Goal: Task Accomplishment & Management: Use online tool/utility

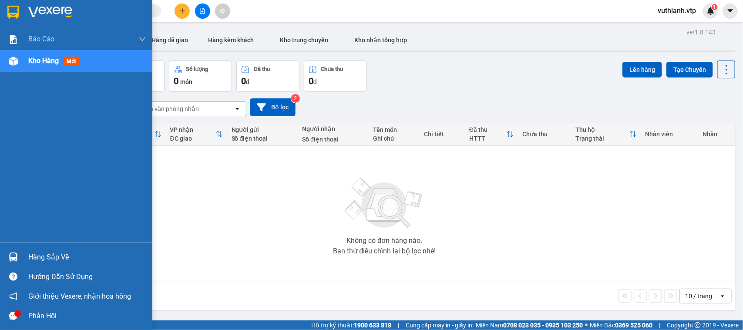
click at [21, 257] on div "Hàng sắp về" at bounding box center [76, 257] width 152 height 20
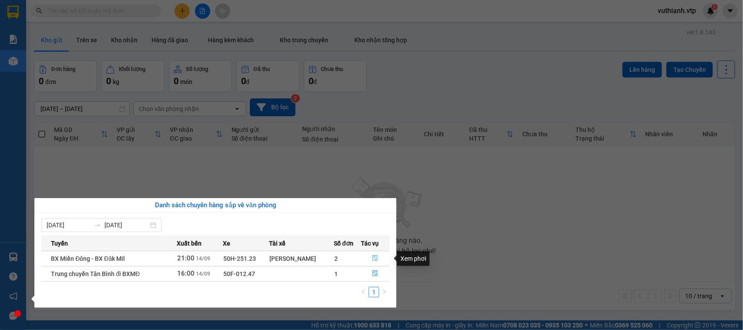
click at [376, 257] on icon "file-done" at bounding box center [375, 258] width 6 height 6
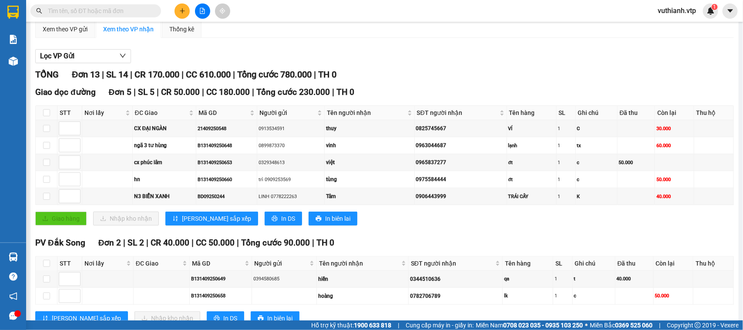
scroll to position [78, 0]
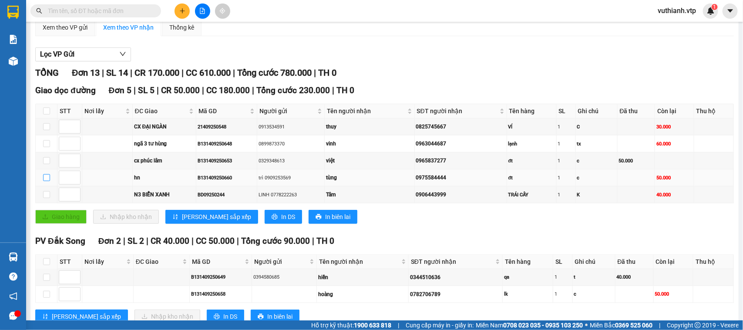
click at [45, 181] on input "checkbox" at bounding box center [46, 177] width 7 height 7
checkbox input "true"
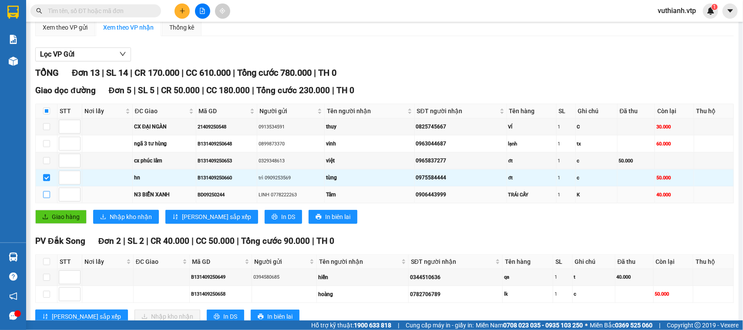
click at [48, 198] on input "checkbox" at bounding box center [46, 194] width 7 height 7
checkbox input "true"
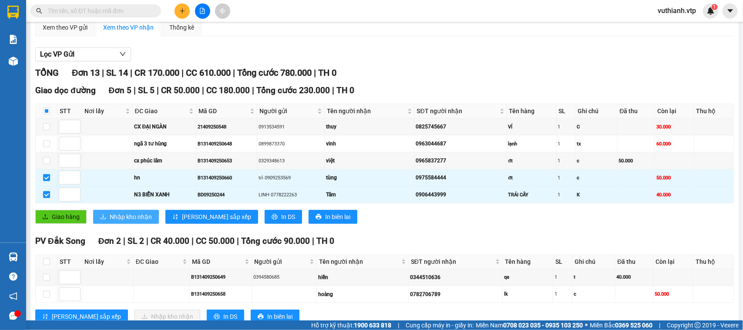
click at [104, 220] on icon "download" at bounding box center [103, 217] width 6 height 6
checkbox input "false"
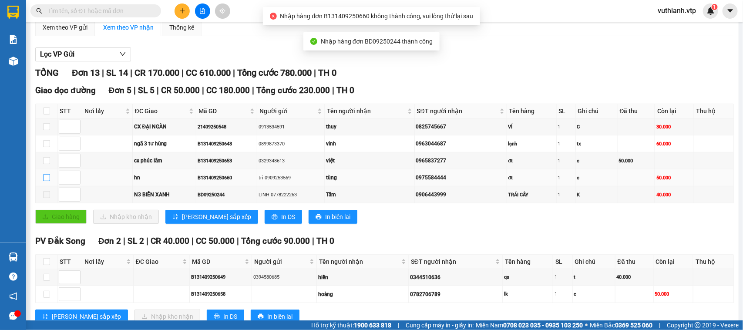
click at [47, 181] on input "checkbox" at bounding box center [46, 177] width 7 height 7
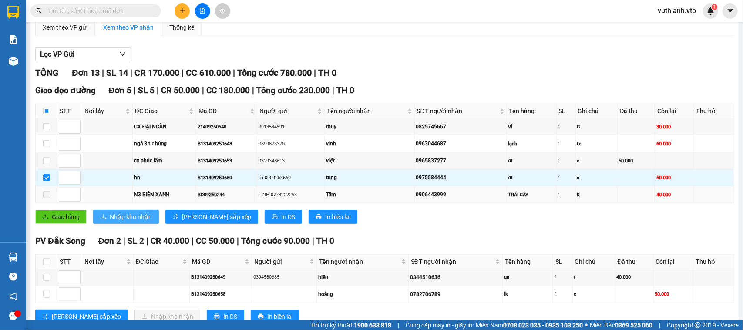
click at [49, 198] on span at bounding box center [46, 194] width 7 height 7
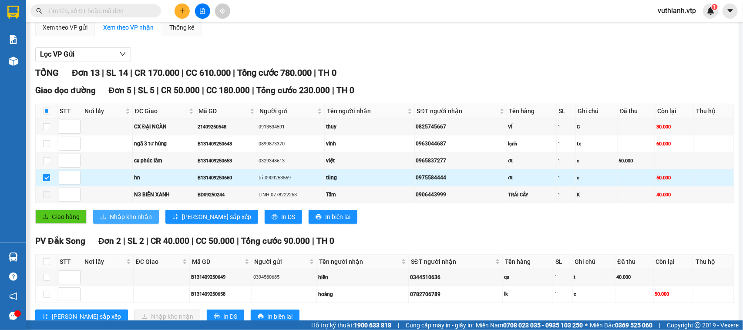
click at [45, 181] on input "checkbox" at bounding box center [46, 177] width 7 height 7
checkbox input "false"
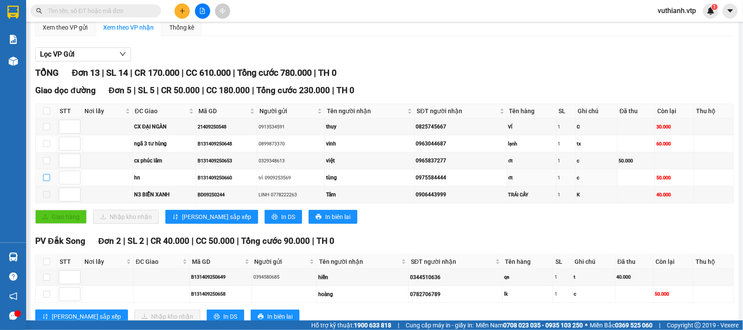
scroll to position [354, 0]
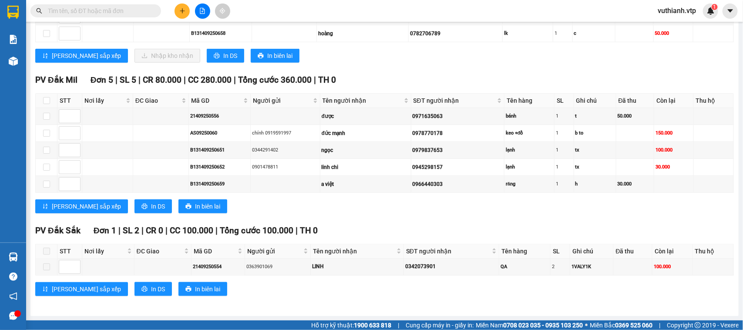
click at [46, 248] on span at bounding box center [46, 251] width 7 height 7
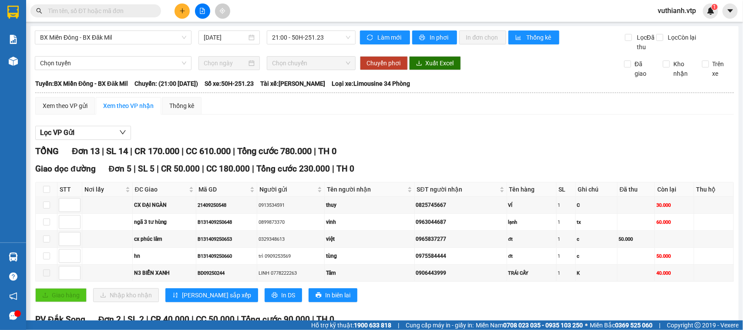
scroll to position [254, 0]
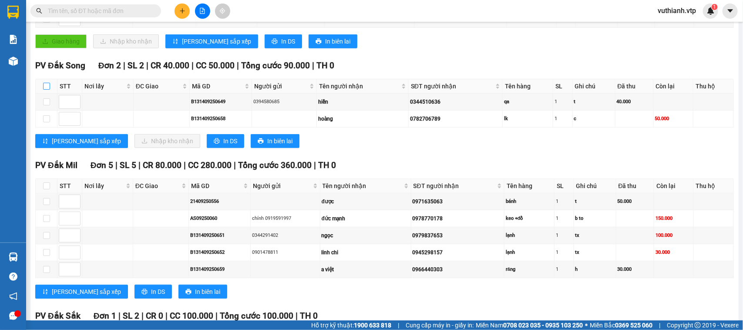
click at [47, 90] on input "checkbox" at bounding box center [46, 86] width 7 height 7
checkbox input "true"
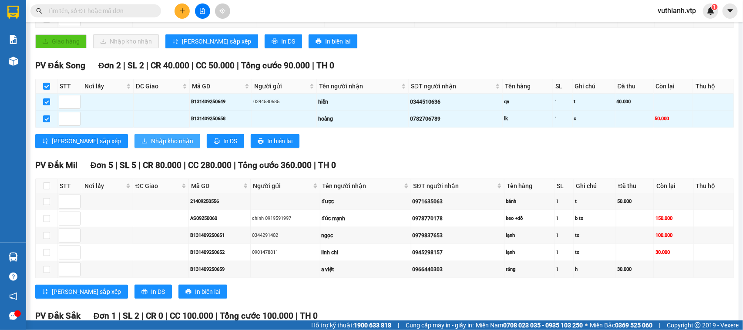
click at [151, 146] on span "Nhập kho nhận" at bounding box center [172, 141] width 42 height 10
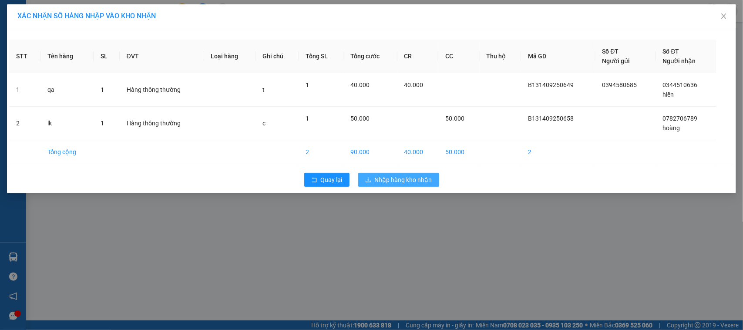
click at [395, 183] on span "Nhập hàng kho nhận" at bounding box center [403, 180] width 57 height 10
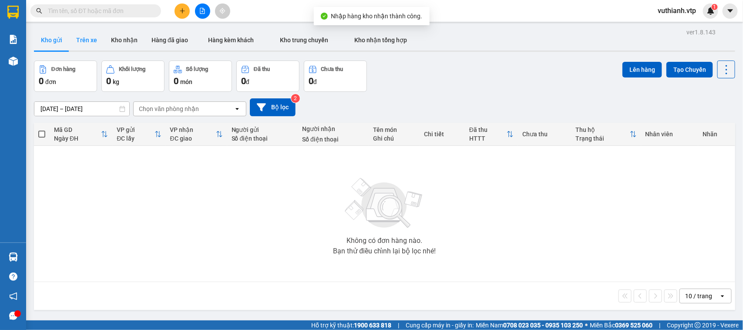
click at [81, 39] on button "Trên xe" at bounding box center [86, 40] width 35 height 21
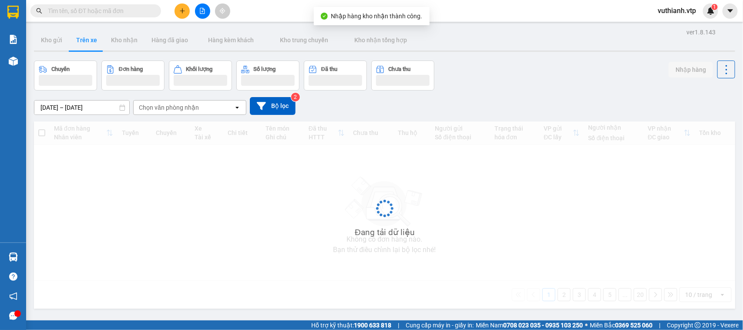
click at [171, 105] on div "Chọn văn phòng nhận" at bounding box center [169, 107] width 60 height 9
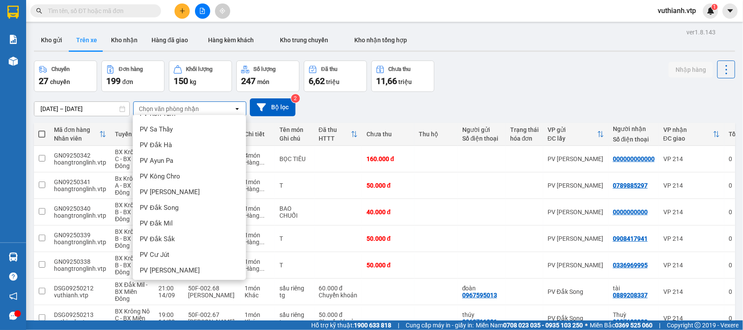
scroll to position [115, 0]
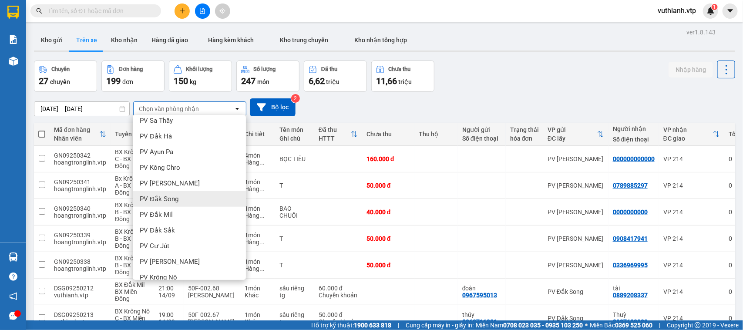
click at [222, 204] on div "PV Đắk Song" at bounding box center [189, 199] width 113 height 16
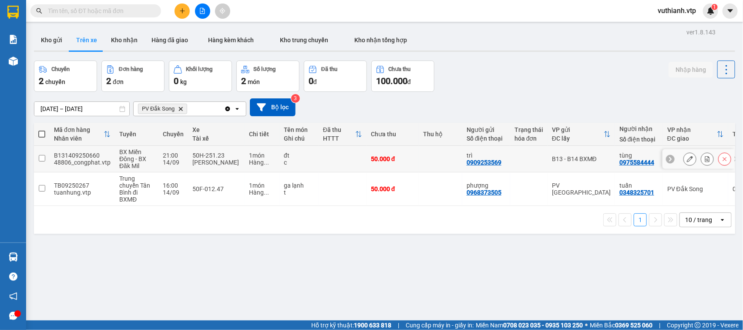
click at [41, 157] on input "checkbox" at bounding box center [42, 158] width 7 height 7
checkbox input "true"
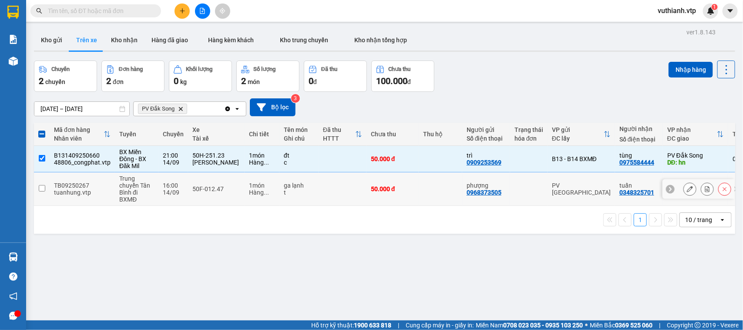
click at [44, 189] on input "checkbox" at bounding box center [42, 188] width 7 height 7
checkbox input "true"
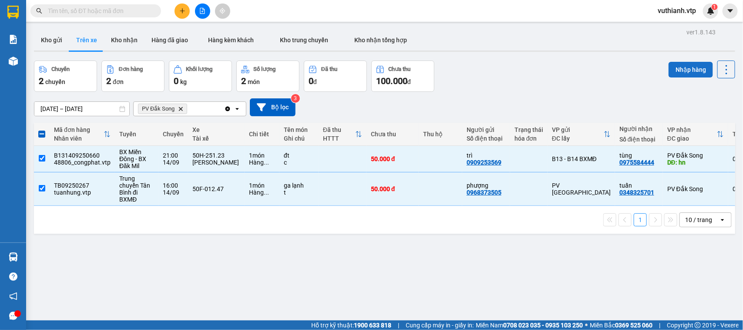
click at [683, 68] on button "Nhập hàng" at bounding box center [691, 70] width 44 height 16
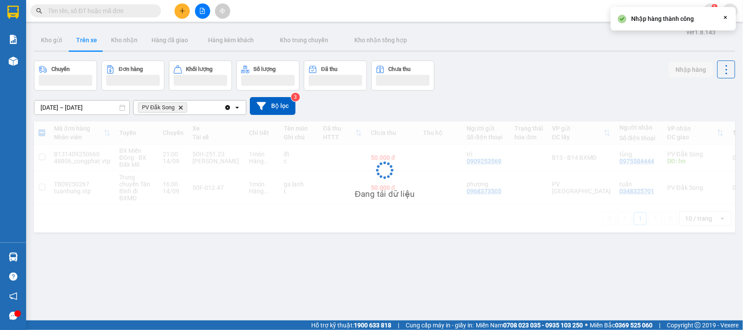
checkbox input "false"
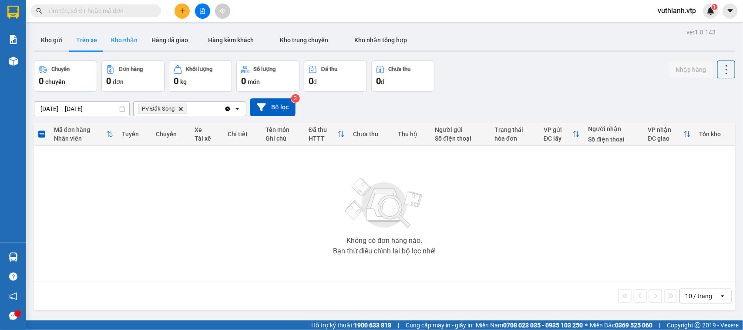
click at [121, 44] on button "Kho nhận" at bounding box center [124, 40] width 40 height 21
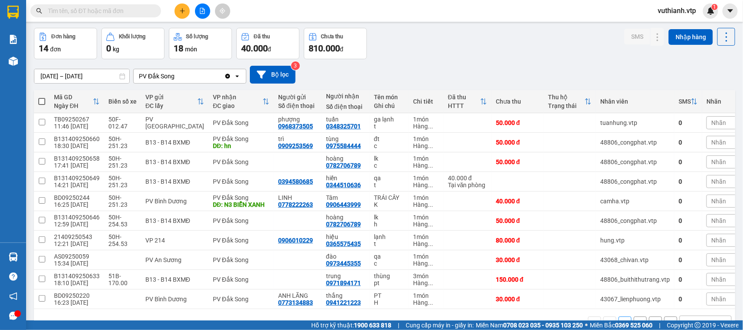
scroll to position [61, 0]
